Goal: Browse casually: Explore the website without a specific task or goal

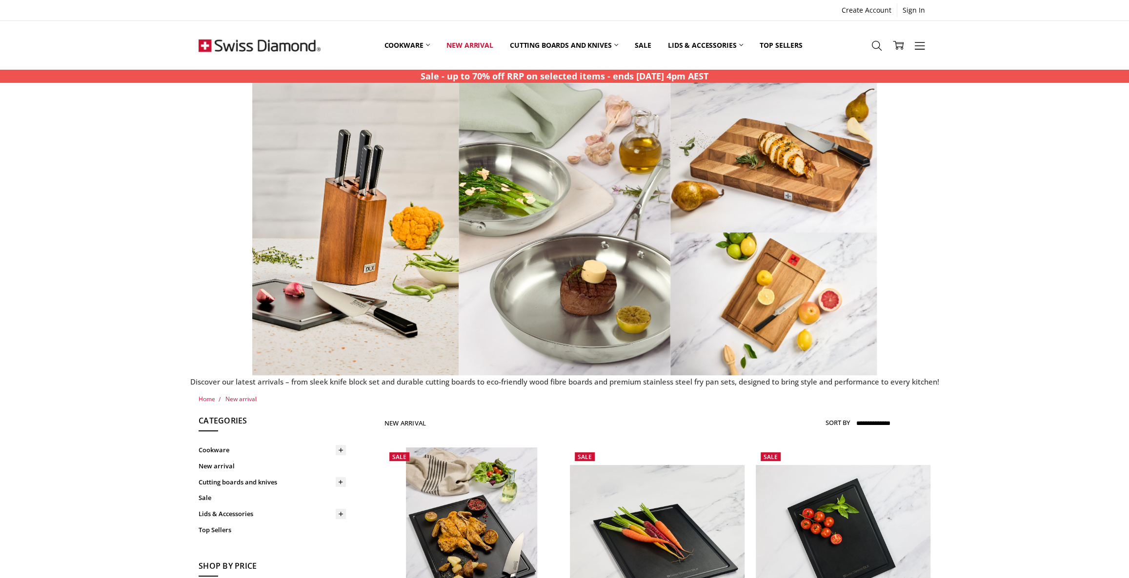
click at [270, 44] on img at bounding box center [260, 45] width 122 height 49
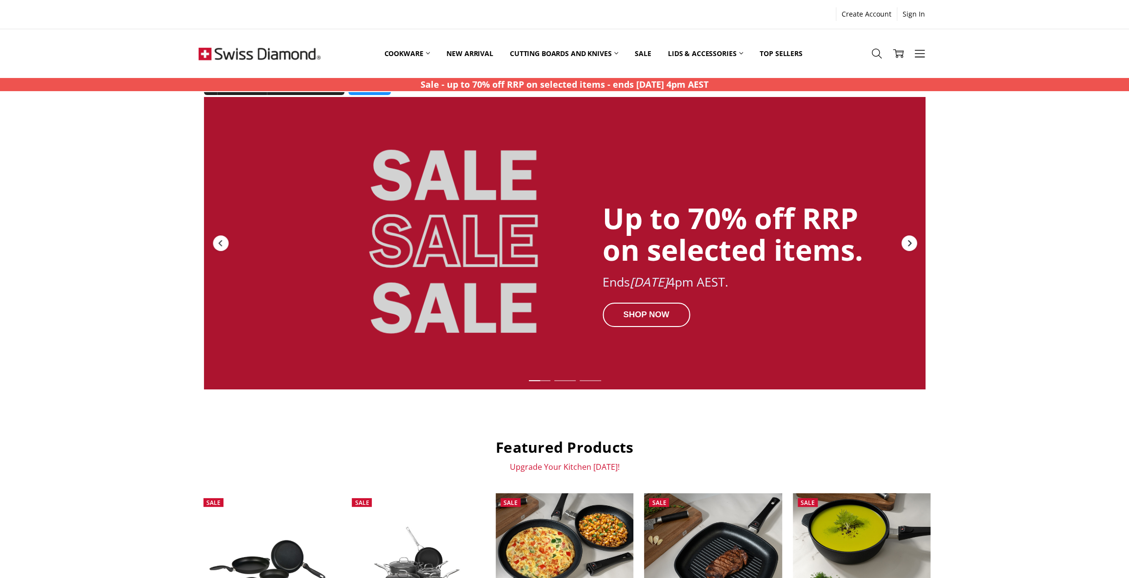
click at [915, 245] on div "Next" at bounding box center [909, 244] width 16 height 16
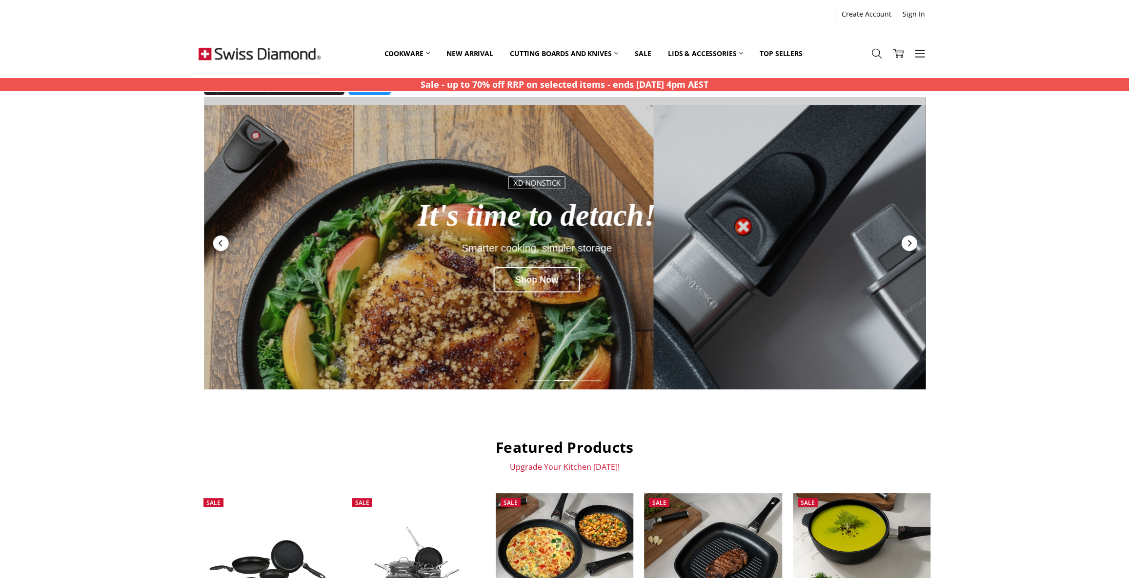
click at [915, 245] on div "Next" at bounding box center [909, 244] width 16 height 16
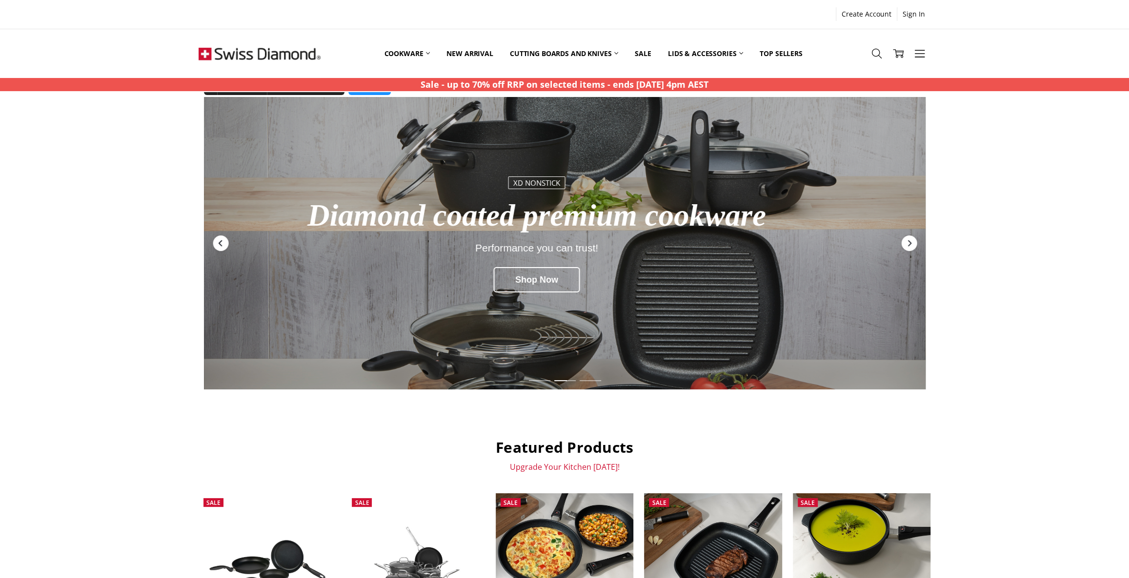
click at [213, 242] on div "Previous" at bounding box center [221, 244] width 16 height 16
